Goal: Task Accomplishment & Management: Use online tool/utility

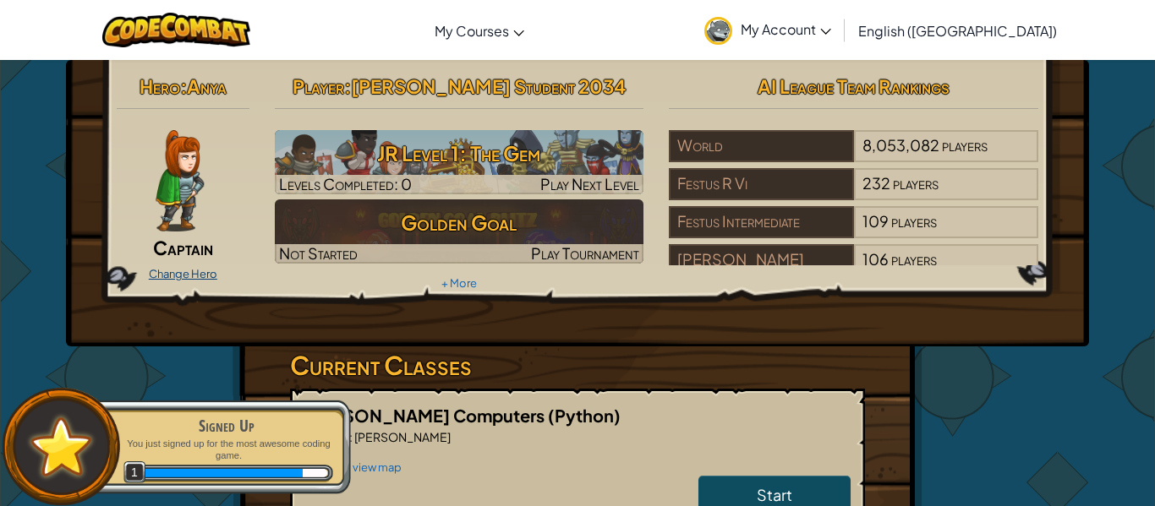
click at [167, 273] on link "Change Hero" at bounding box center [183, 274] width 68 height 14
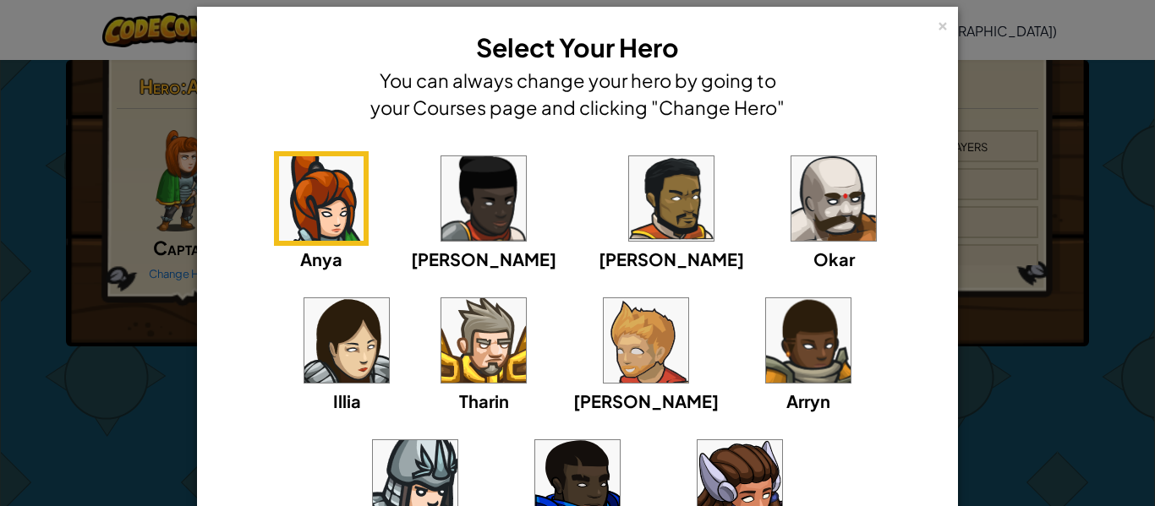
scroll to position [27, 0]
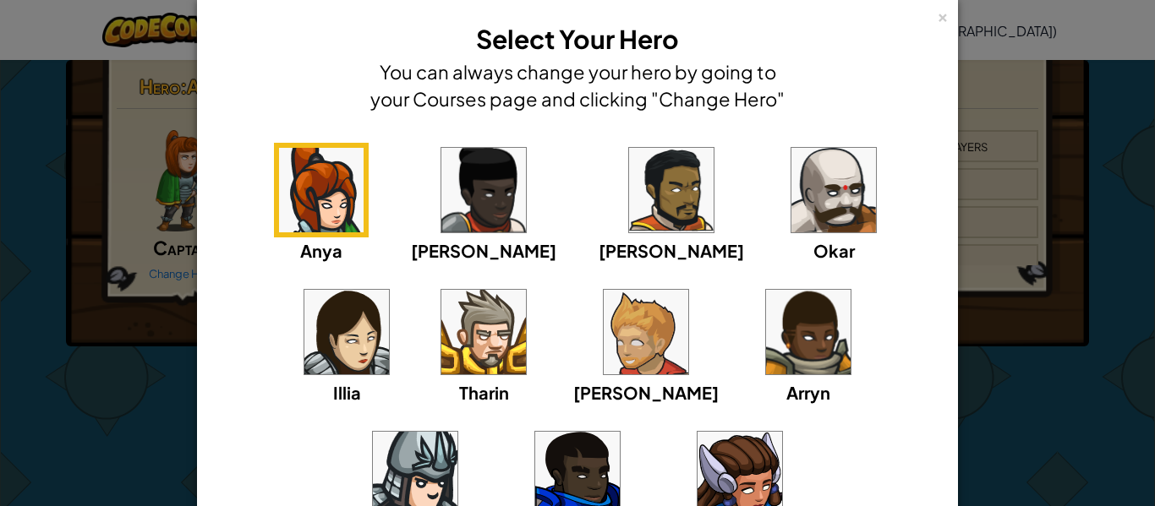
click at [457, 432] on img at bounding box center [415, 474] width 85 height 85
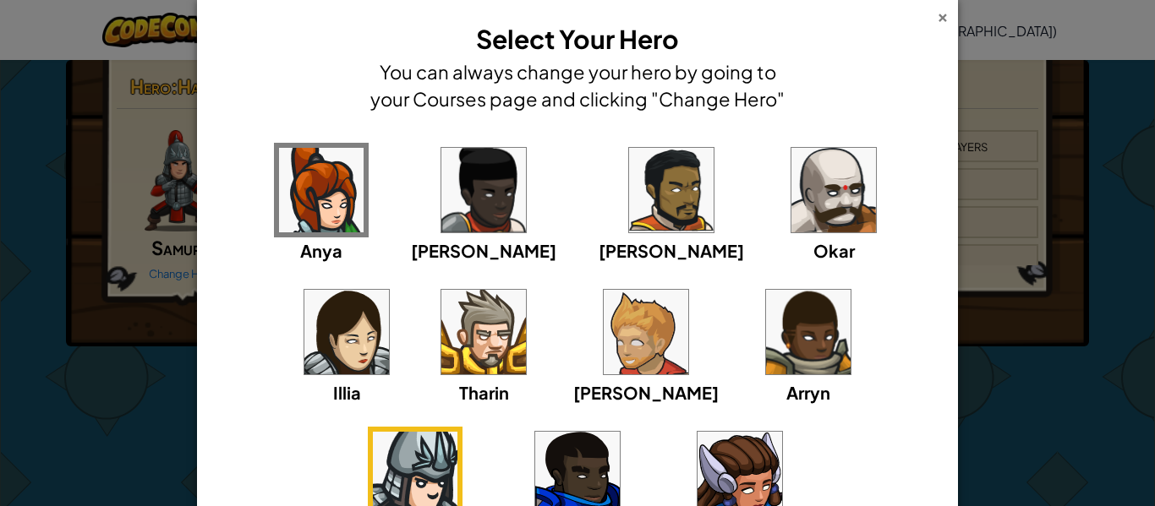
click at [946, 19] on div "×" at bounding box center [943, 15] width 12 height 18
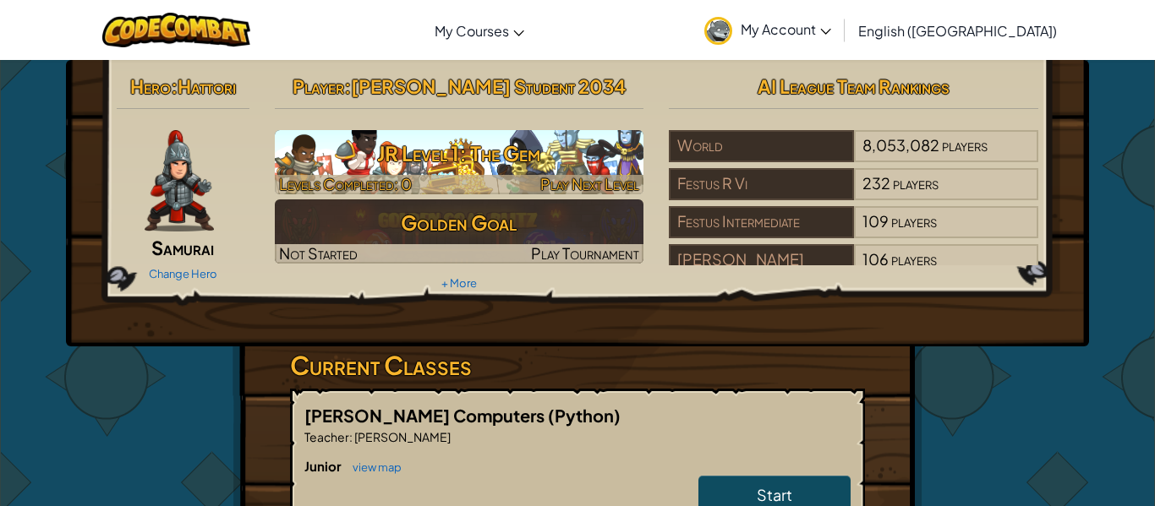
click at [509, 186] on div at bounding box center [459, 184] width 369 height 19
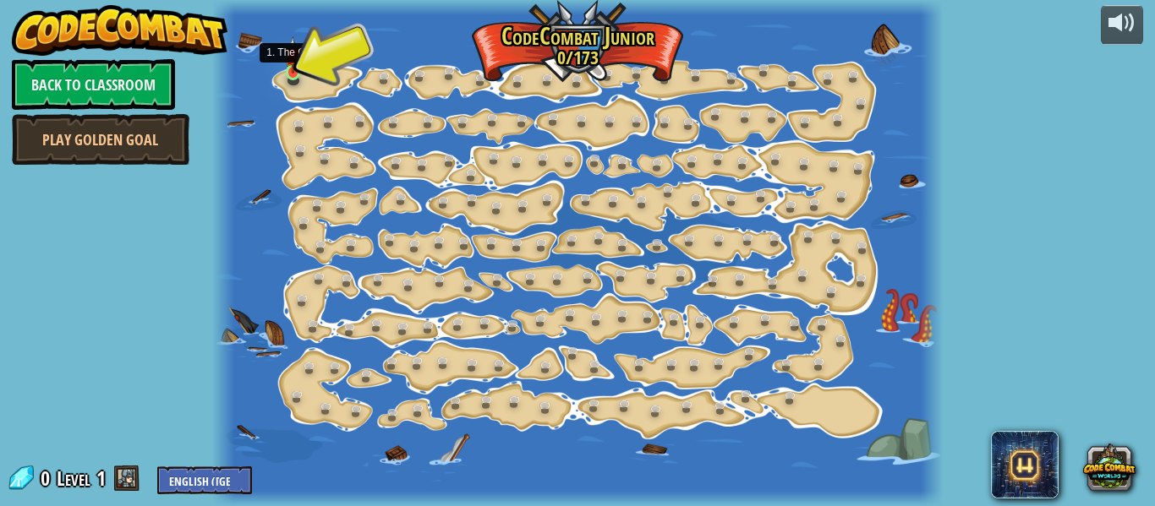
click at [290, 73] on img at bounding box center [293, 54] width 16 height 37
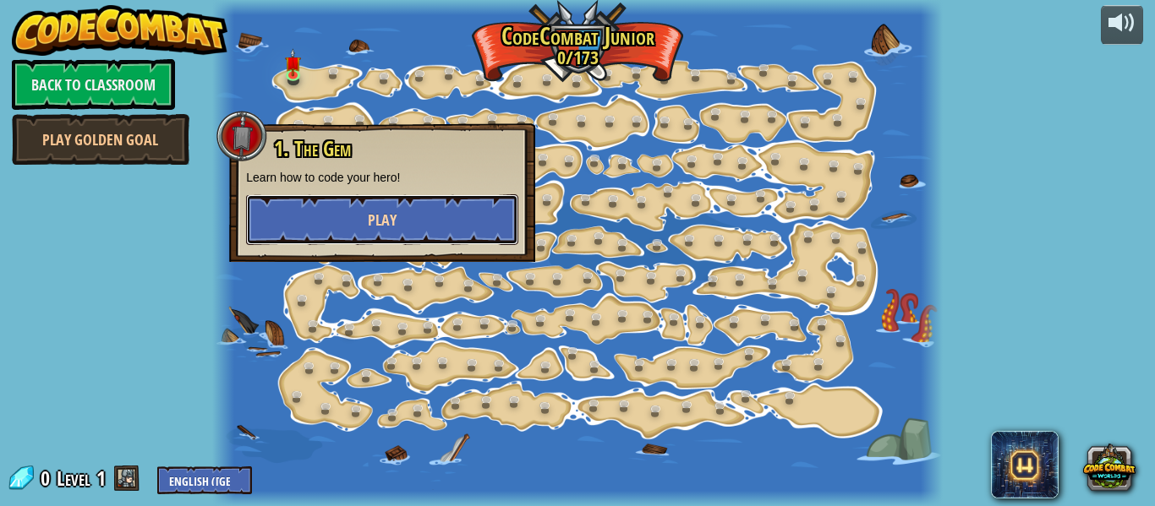
click at [334, 223] on button "Play" at bounding box center [382, 219] width 272 height 51
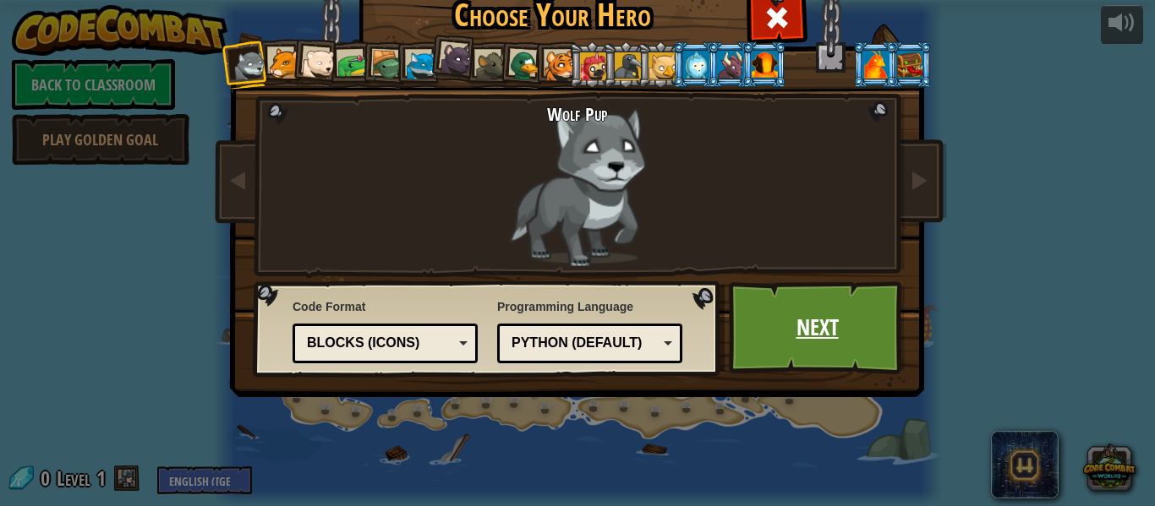
click at [799, 342] on link "Next" at bounding box center [817, 328] width 177 height 93
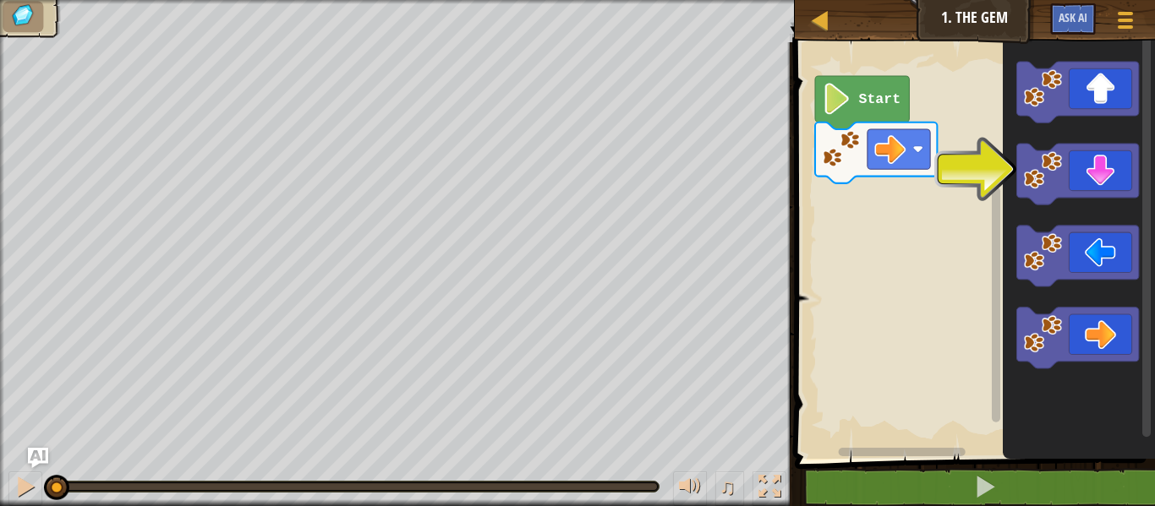
click at [671, 245] on div "Map Junior 1. The Gem Game Menu Ask AI 1 הההההההההההההההההההההההההההההההההההההה…" at bounding box center [577, 253] width 1155 height 506
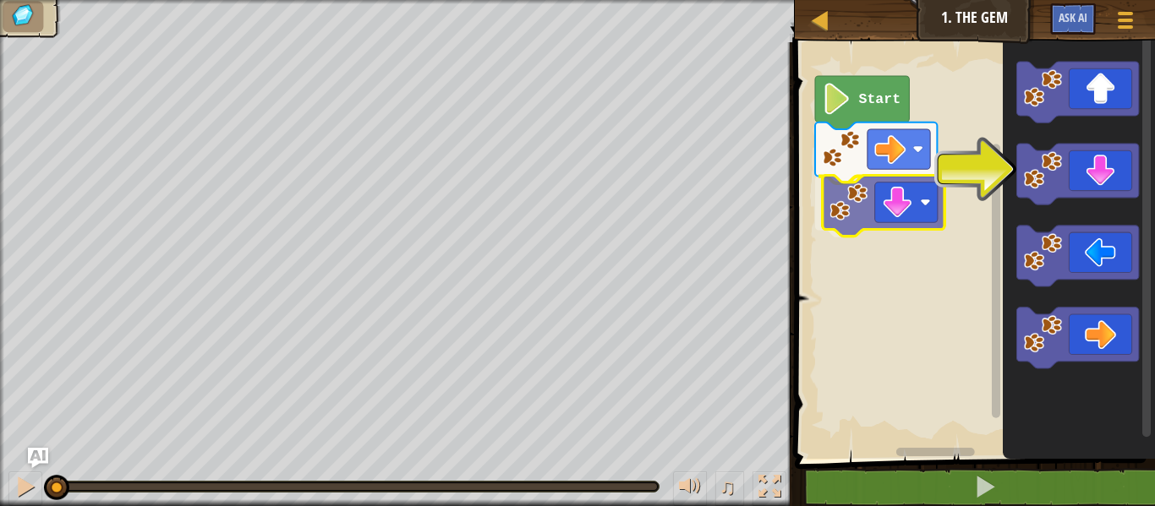
click at [899, 213] on div "Start" at bounding box center [972, 246] width 365 height 425
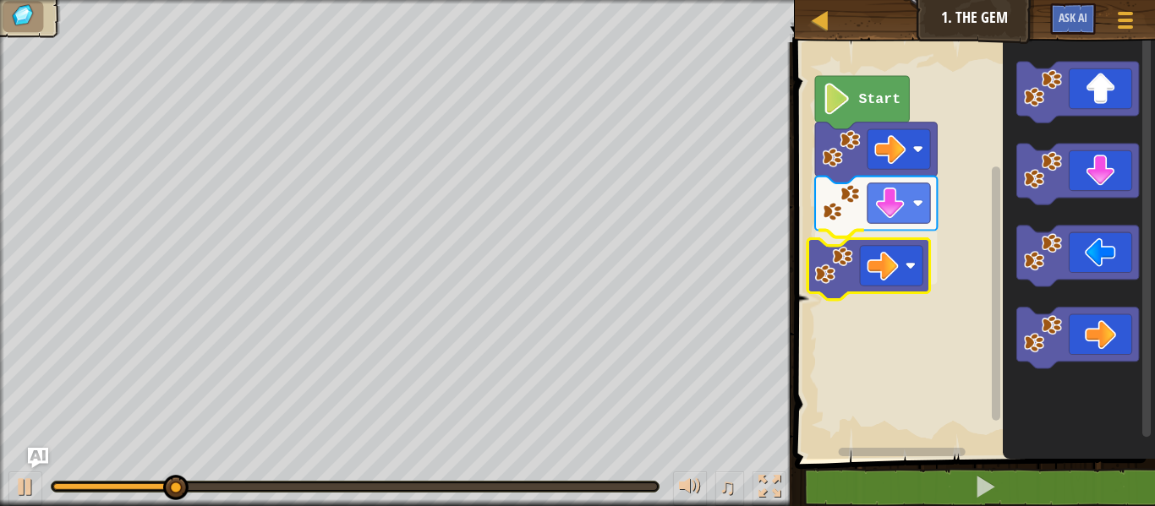
click at [908, 285] on div "Start" at bounding box center [972, 246] width 365 height 425
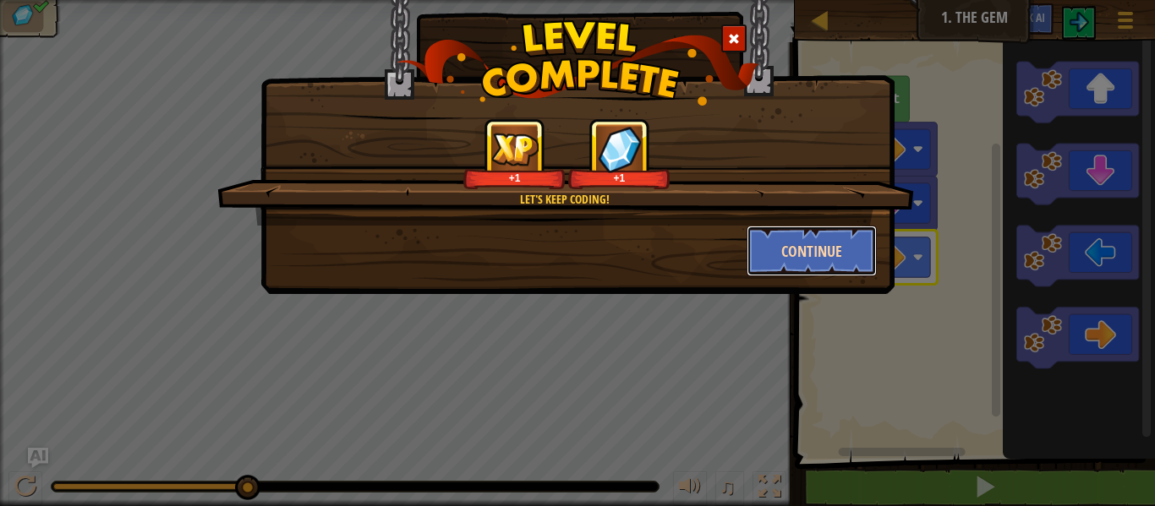
click at [828, 266] on button "Continue" at bounding box center [812, 251] width 131 height 51
